Goal: Find contact information: Find contact information

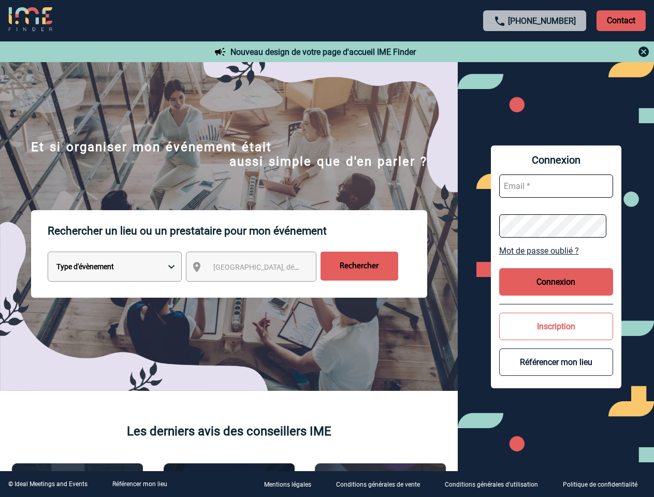
click at [327, 248] on p "Rechercher un lieu ou un prestataire pour mon événement" at bounding box center [237, 230] width 379 height 41
click at [620, 20] on p "Contact" at bounding box center [620, 20] width 49 height 21
click at [535, 52] on div at bounding box center [535, 52] width 230 height 12
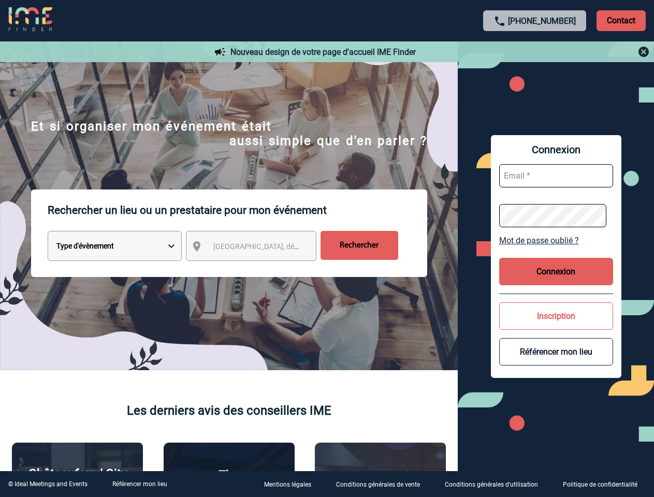
click at [260, 208] on div at bounding box center [136, 104] width 273 height 208
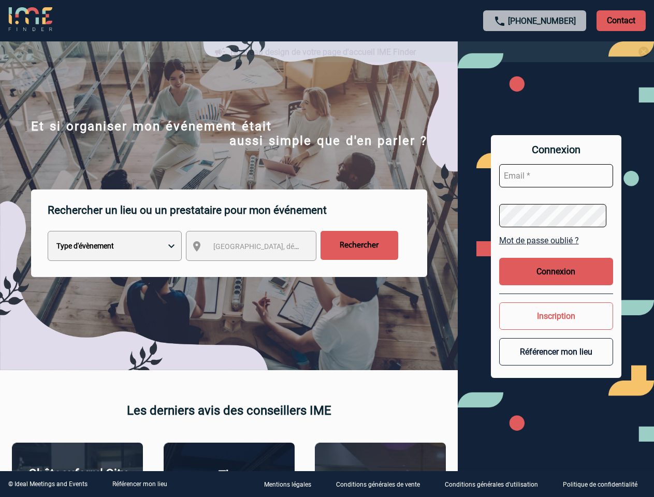
click at [556, 250] on div at bounding box center [327, 248] width 654 height 497
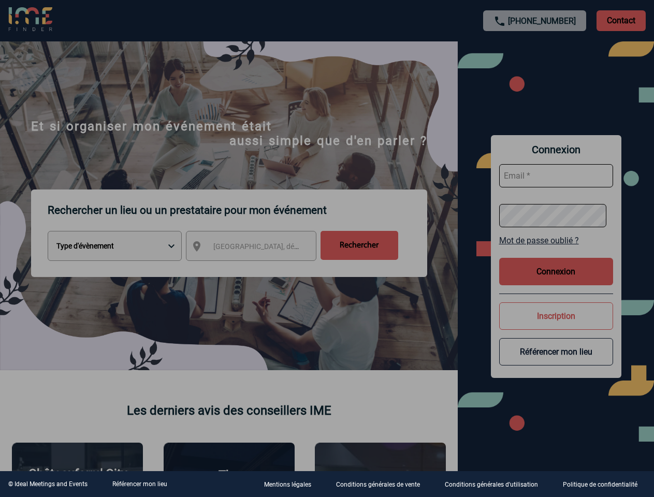
click at [556, 281] on div at bounding box center [327, 248] width 654 height 497
click at [556, 326] on body "[PHONE_NUMBER] Contact Contact Nouveau design de votre page d'accueil IME Finde…" at bounding box center [327, 248] width 654 height 497
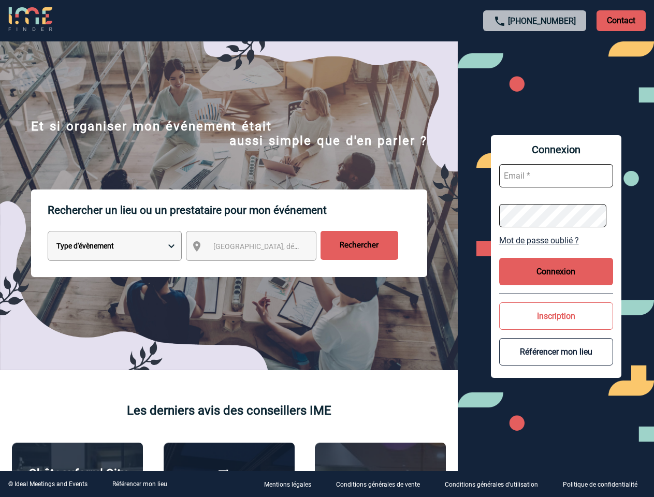
click at [556, 362] on button "Référencer mon lieu" at bounding box center [556, 351] width 114 height 27
click at [139, 484] on link "Référencer mon lieu" at bounding box center [139, 483] width 55 height 7
